Goal: Task Accomplishment & Management: Complete application form

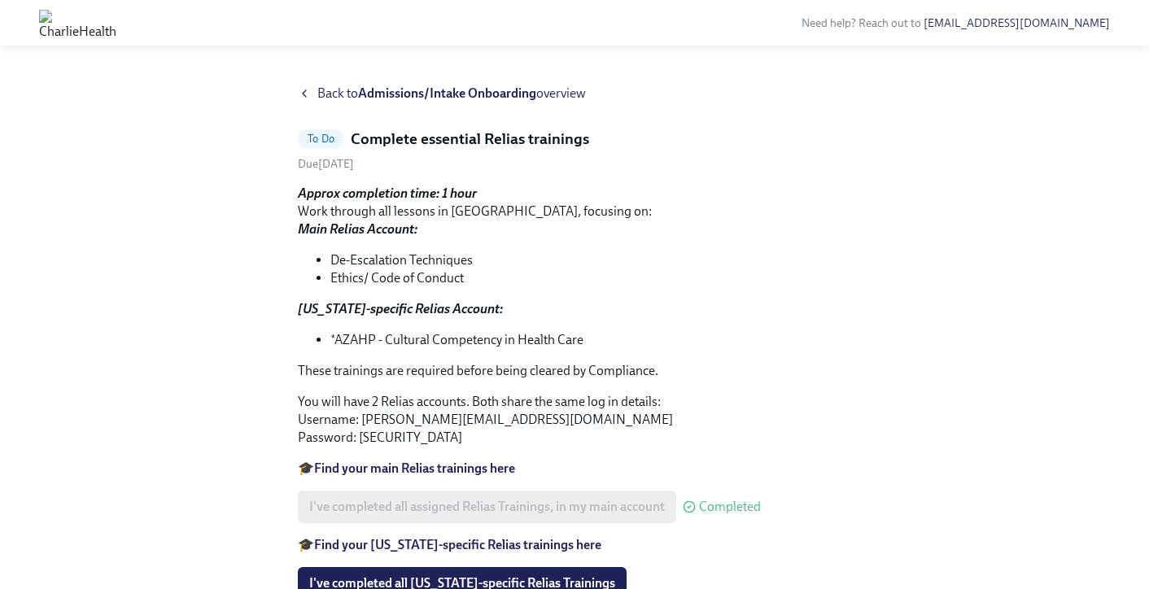
scroll to position [96, 0]
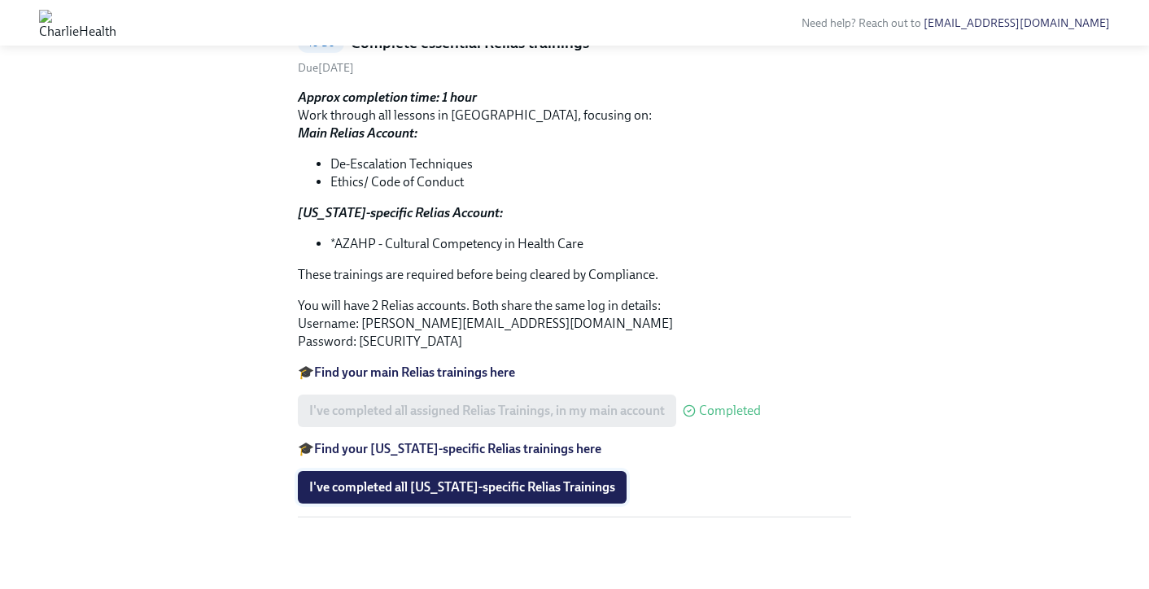
click at [383, 487] on span "I've completed all [US_STATE]-specific Relias Trainings" at bounding box center [462, 487] width 306 height 16
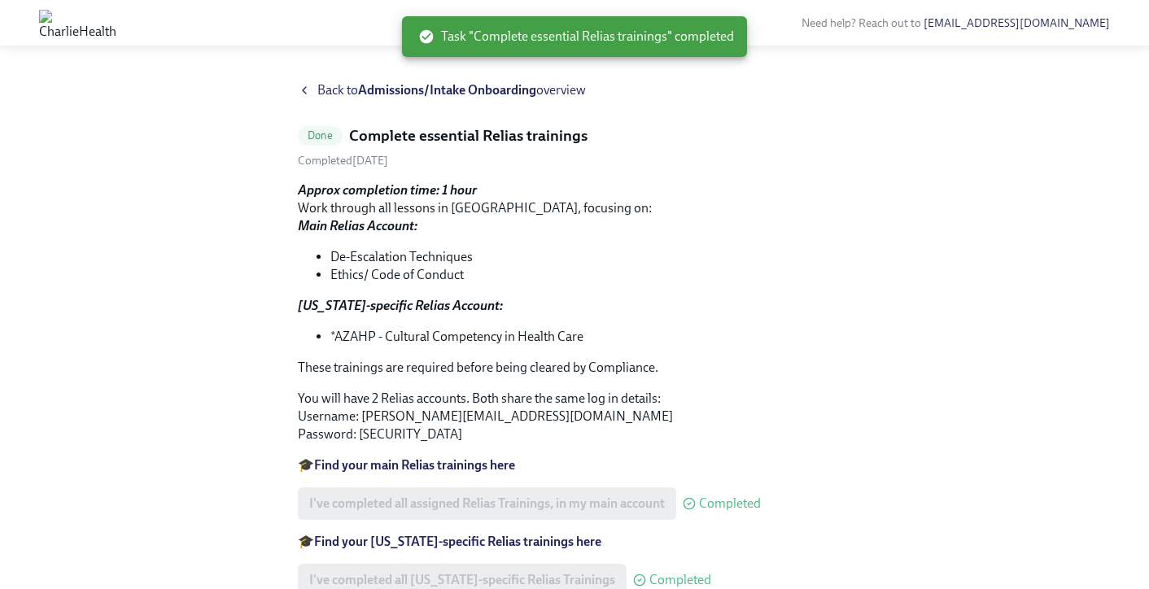
scroll to position [0, 0]
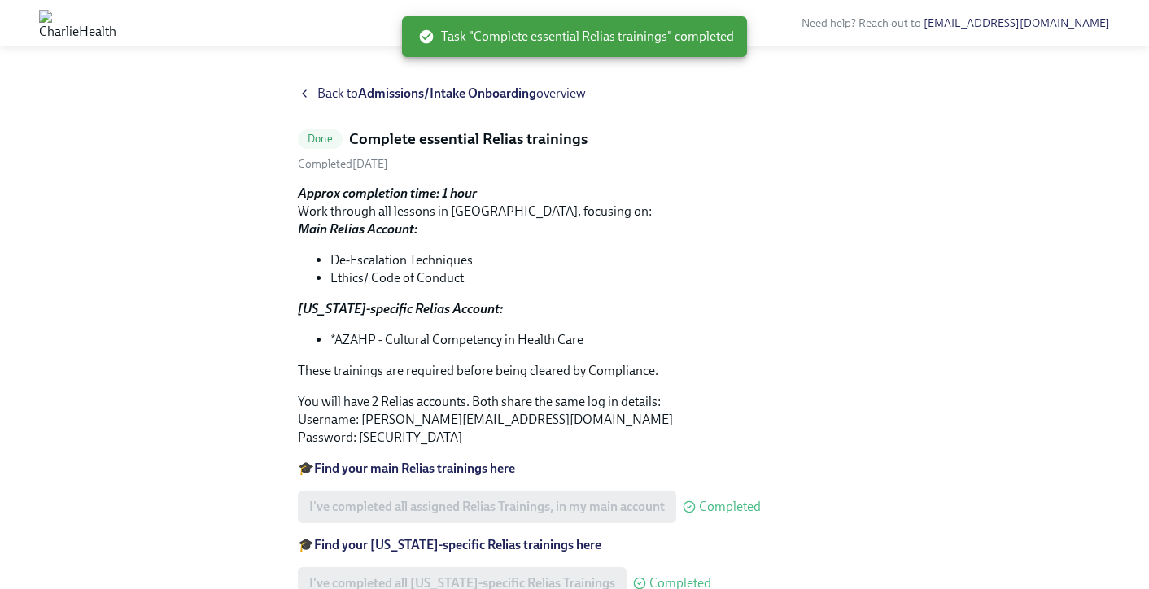
click at [348, 94] on span "Back to Admissions/Intake Onboarding overview" at bounding box center [451, 94] width 269 height 18
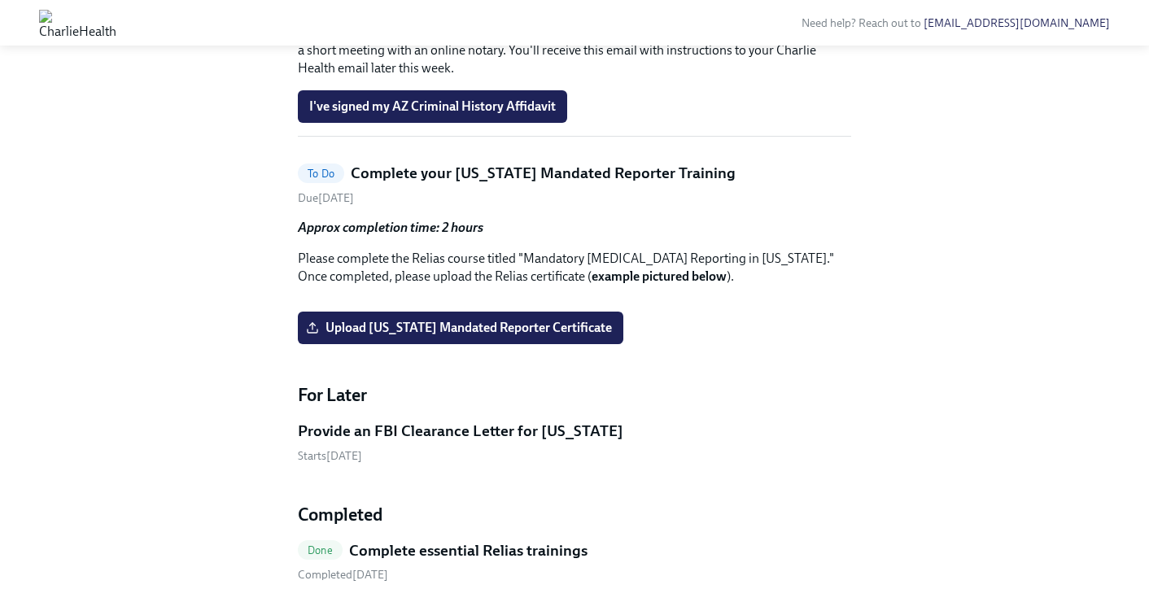
scroll to position [1610, 0]
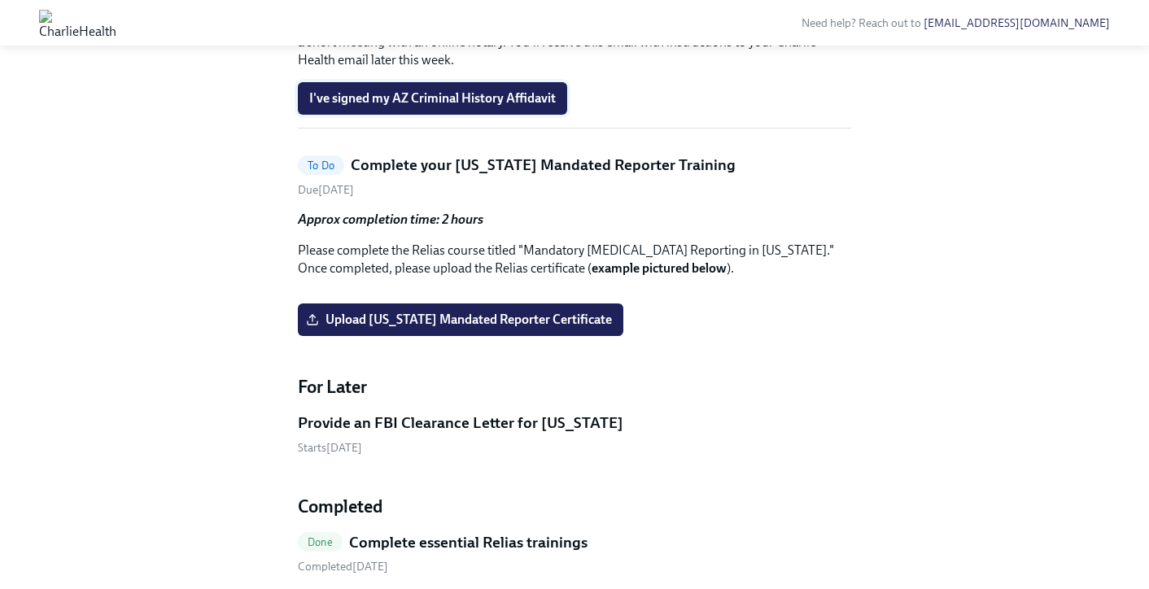
click at [533, 107] on span "I've signed my AZ Criminal History Affidavit" at bounding box center [432, 98] width 247 height 16
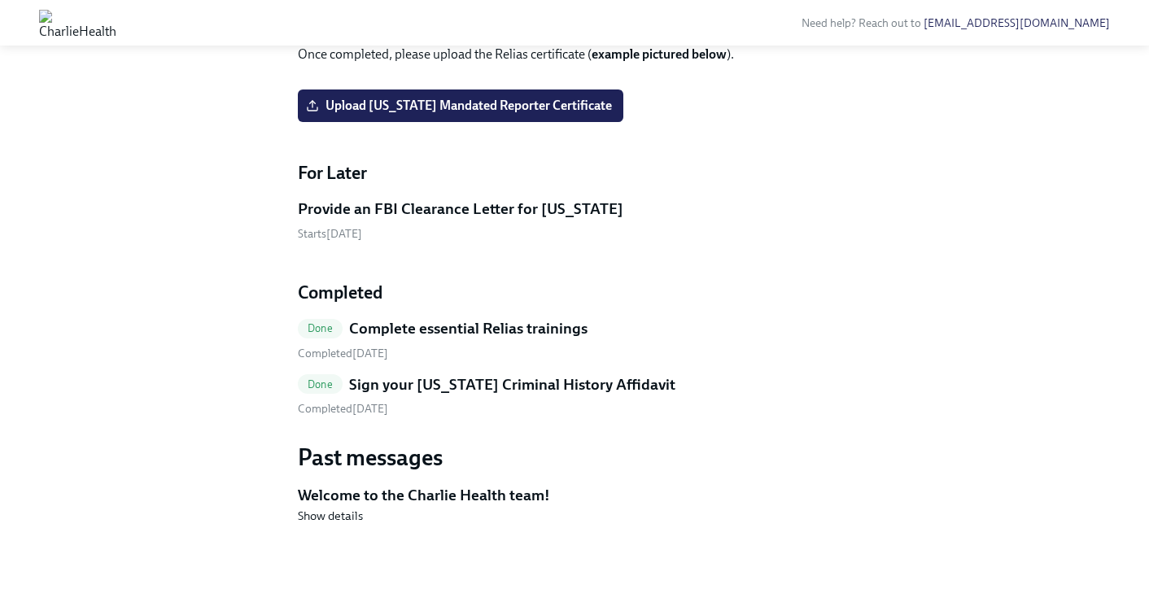
scroll to position [1799, 0]
click at [369, 114] on span "Upload [US_STATE] Mandated Reporter Certificate" at bounding box center [460, 106] width 303 height 16
click at [0, 0] on input "Upload [US_STATE] Mandated Reporter Certificate" at bounding box center [0, 0] width 0 height 0
click at [456, 114] on span "Upload [US_STATE] Mandated Reporter Certificate" at bounding box center [460, 106] width 303 height 16
click at [0, 0] on input "Upload [US_STATE] Mandated Reporter Certificate" at bounding box center [0, 0] width 0 height 0
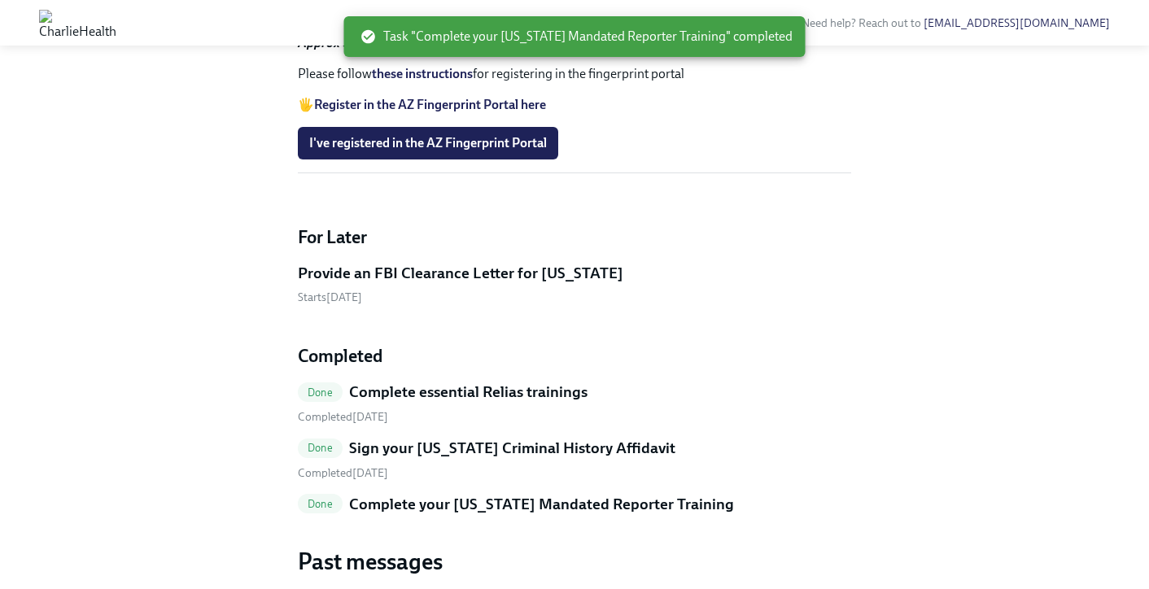
scroll to position [1299, 0]
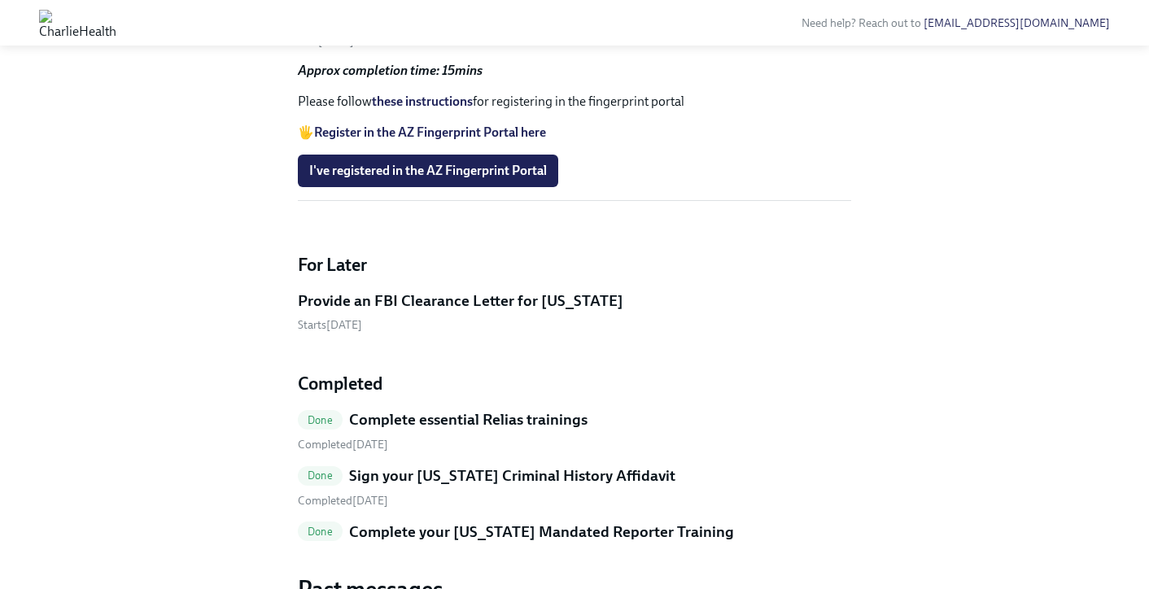
click at [486, 140] on strong "Register in the AZ Fingerprint Portal here" at bounding box center [430, 132] width 232 height 15
click at [451, 109] on link "these instructions" at bounding box center [422, 101] width 101 height 15
click at [439, 179] on span "I've registered in the AZ Fingerprint Portal" at bounding box center [428, 171] width 238 height 16
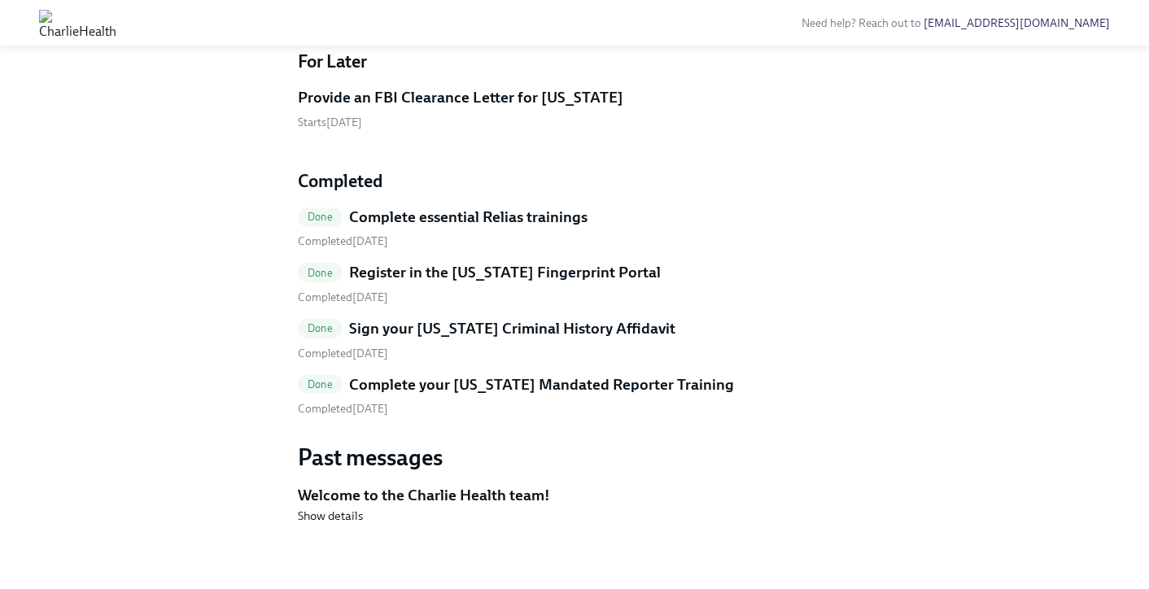
scroll to position [1502, 0]
click at [422, 329] on h5 "Sign your [US_STATE] Criminal History Affidavit" at bounding box center [512, 328] width 326 height 21
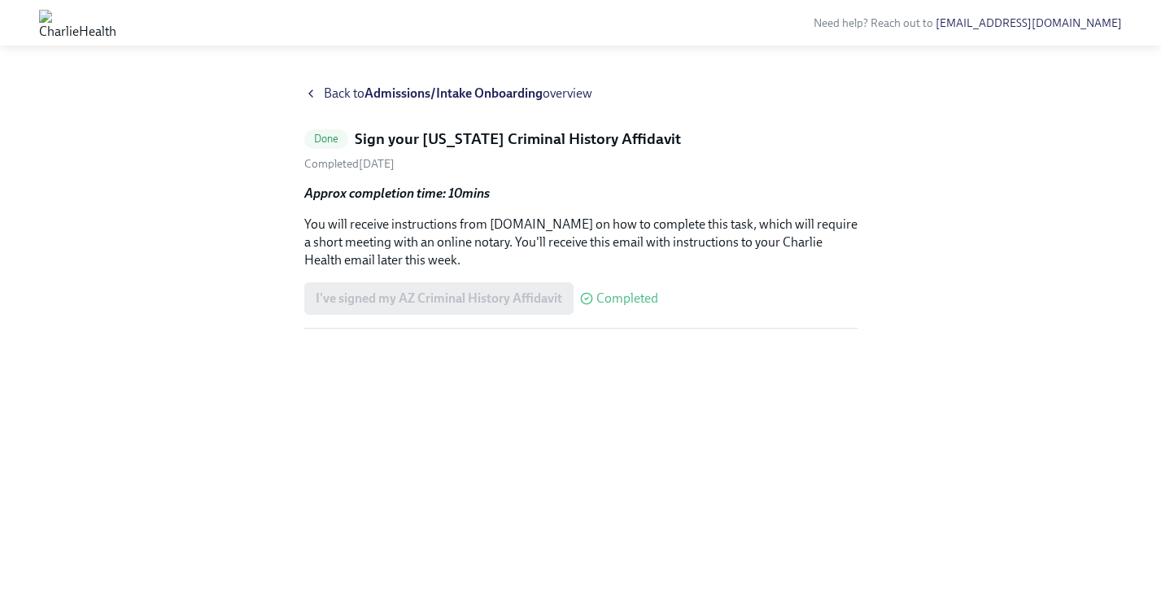
click at [327, 89] on span "Back to Admissions/Intake Onboarding overview" at bounding box center [458, 94] width 269 height 18
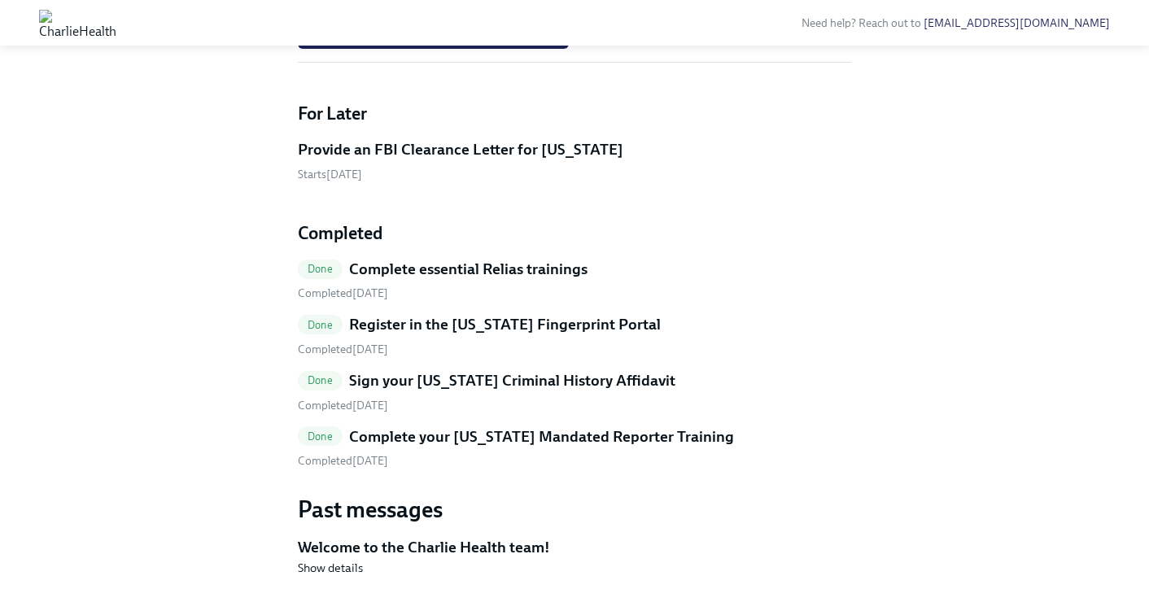
scroll to position [1215, 0]
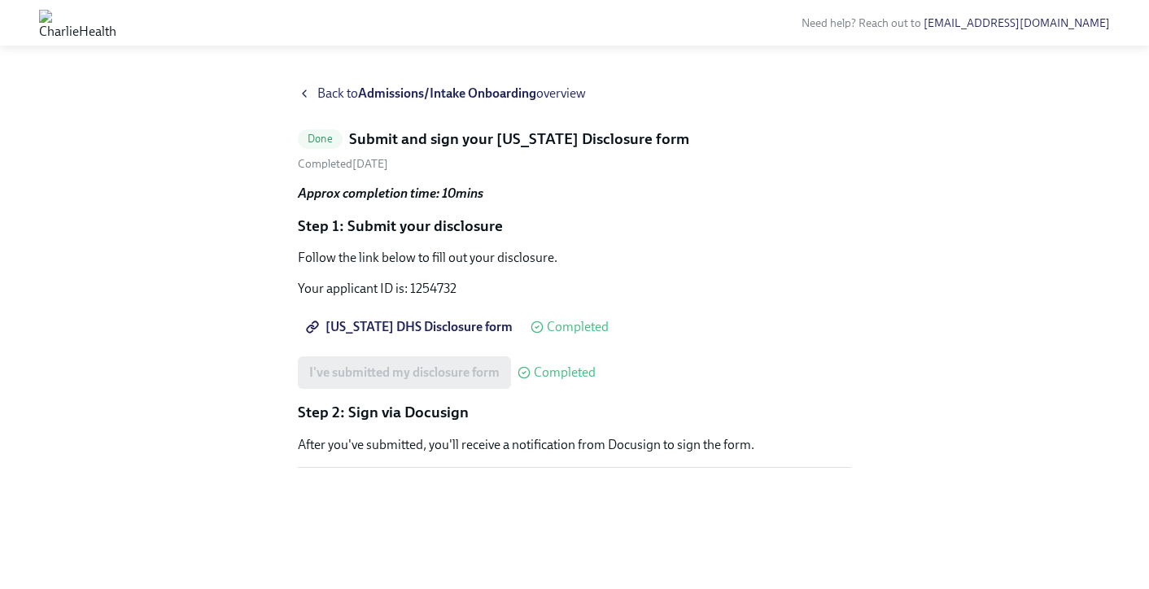
click at [314, 91] on div "Back to Admissions/Intake Onboarding overview" at bounding box center [574, 94] width 553 height 18
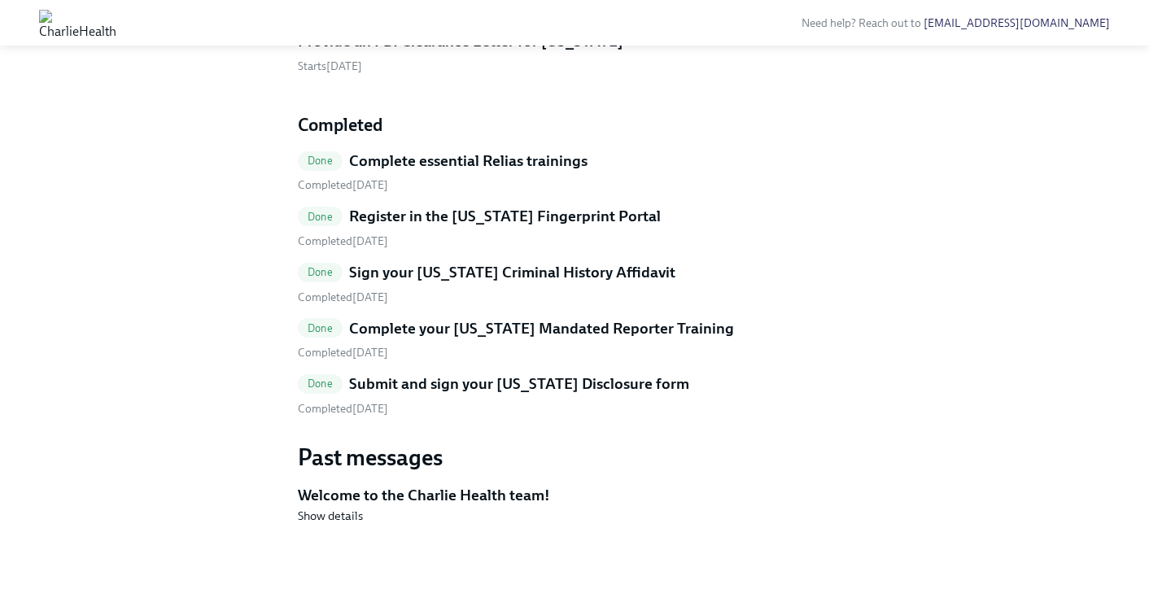
scroll to position [1281, 0]
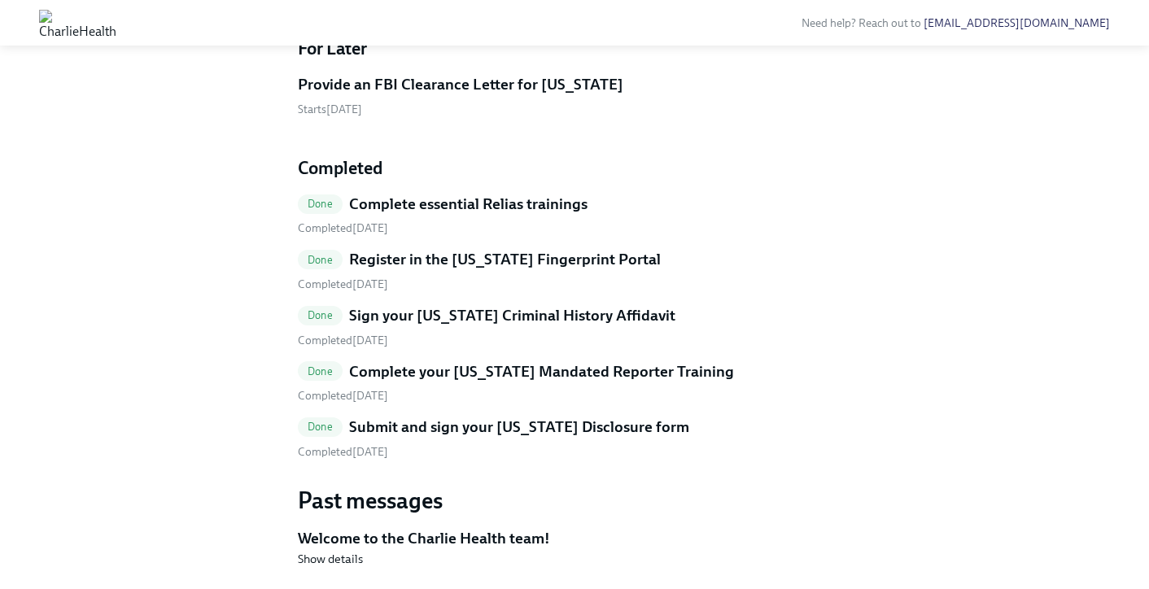
click at [419, 95] on h5 "Provide an FBI Clearance Letter for [US_STATE]" at bounding box center [461, 84] width 326 height 21
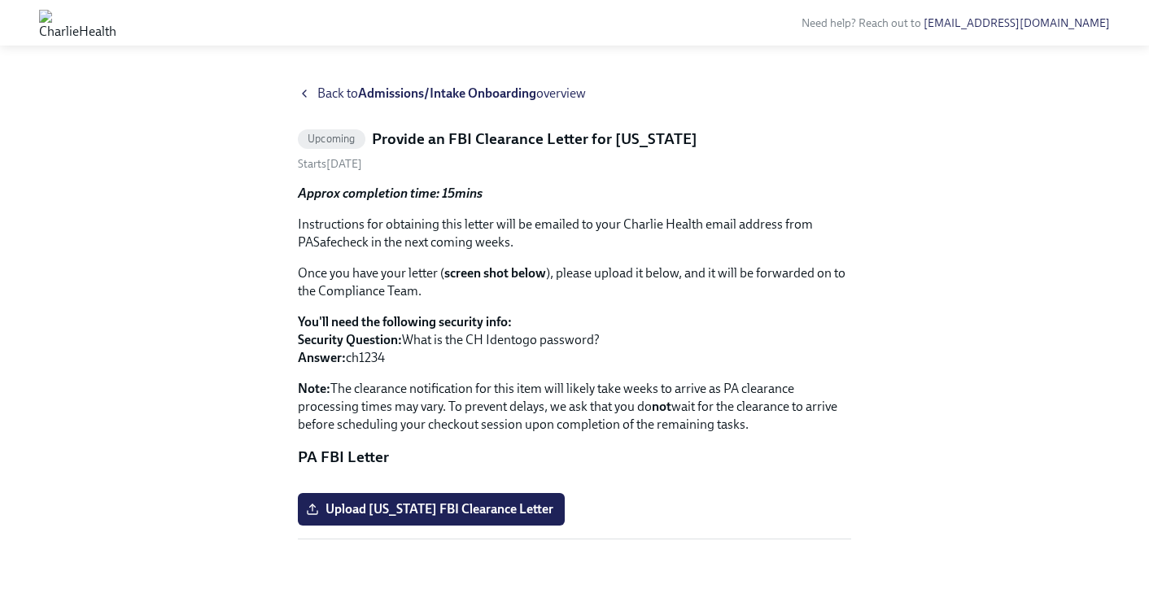
click at [331, 99] on span "Back to Admissions/Intake Onboarding overview" at bounding box center [451, 94] width 269 height 18
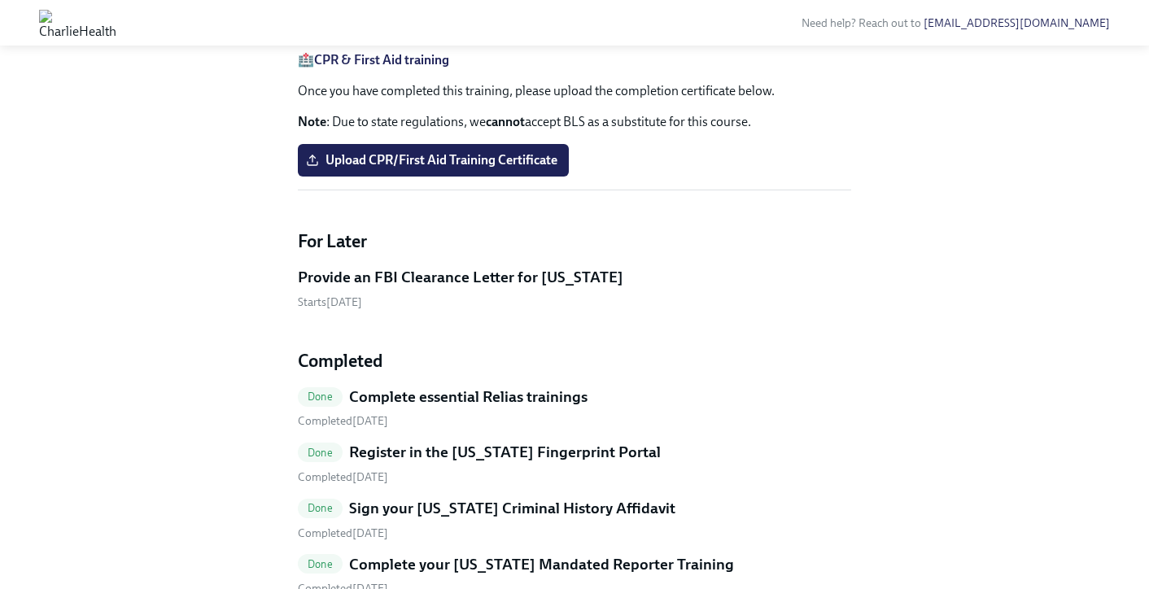
scroll to position [1050, 0]
